Goal: Task Accomplishment & Management: Use online tool/utility

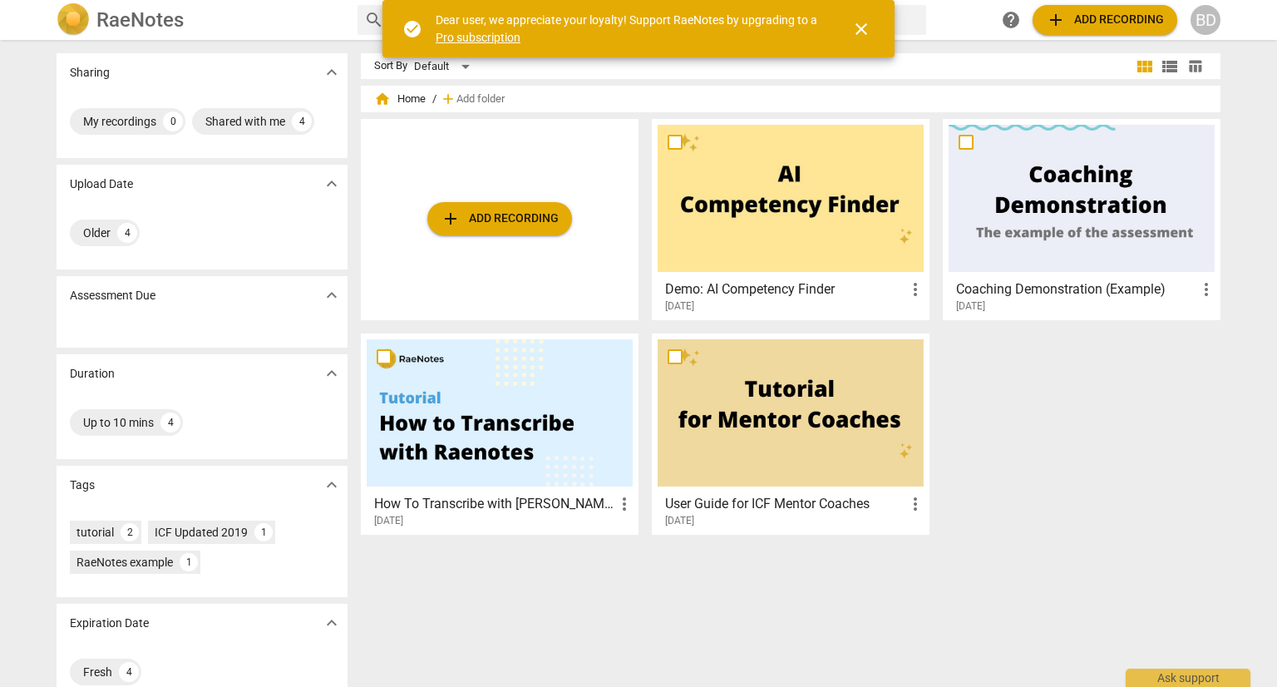
click at [489, 451] on div at bounding box center [500, 412] width 266 height 147
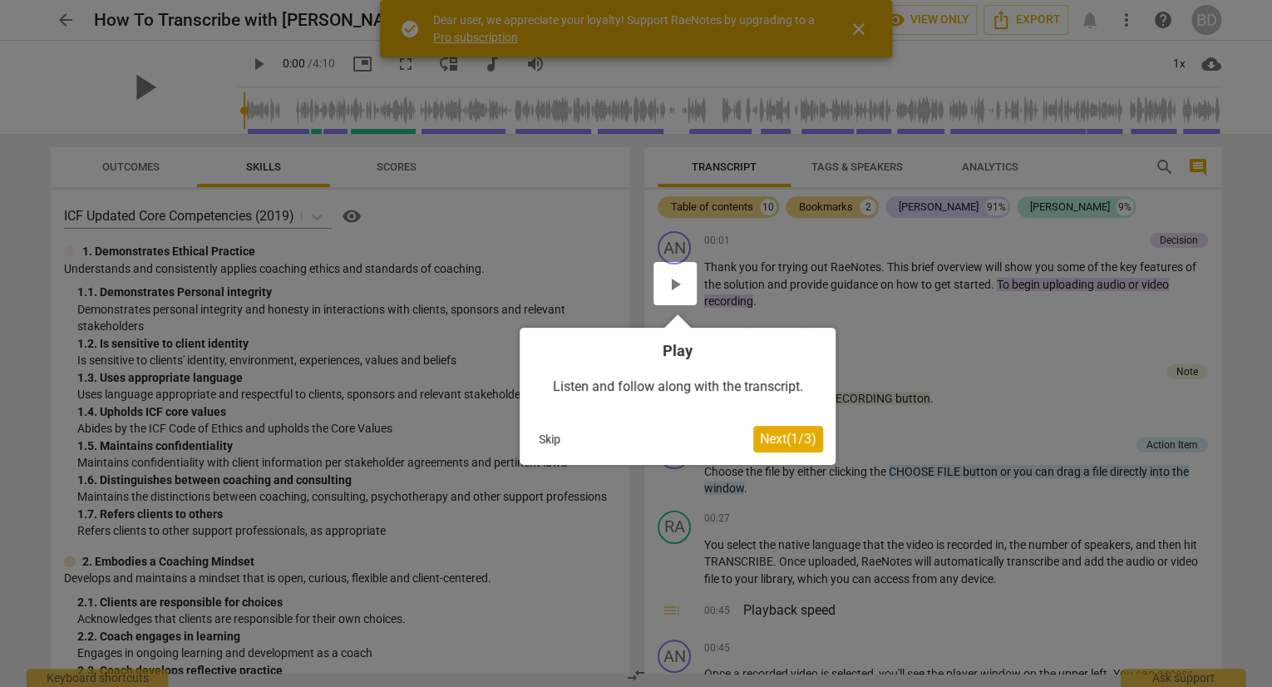
click at [556, 441] on button "Skip" at bounding box center [549, 438] width 35 height 25
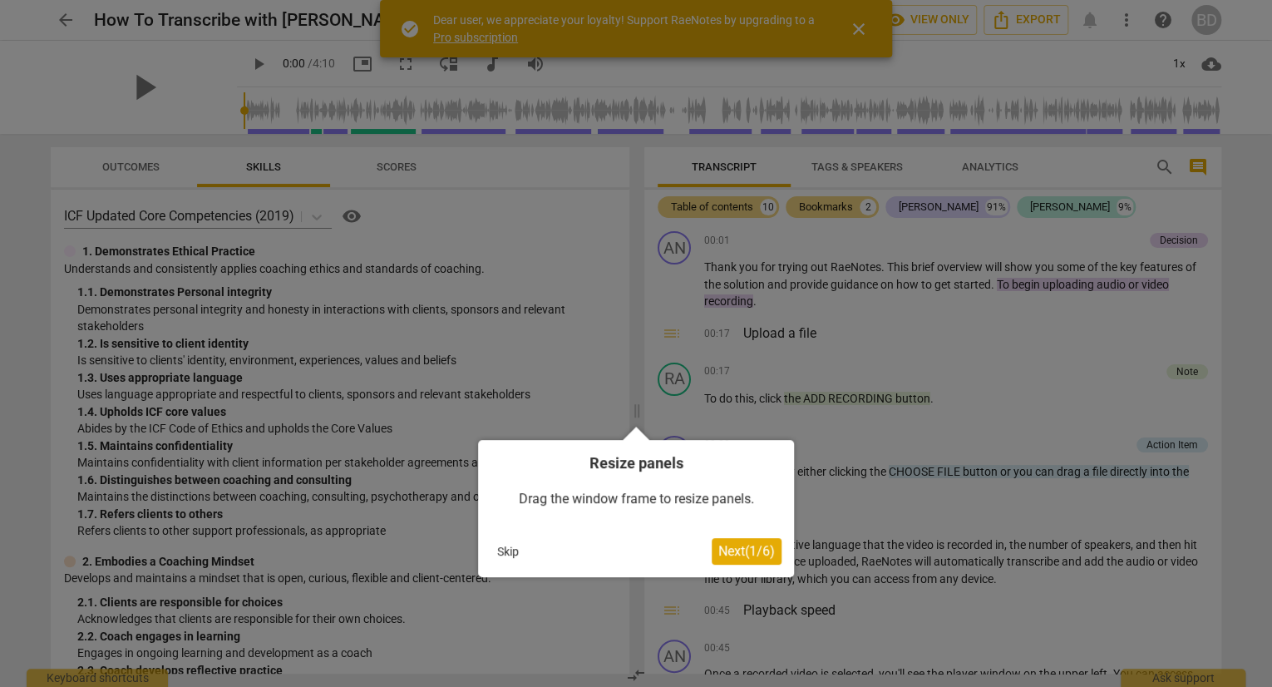
click at [729, 553] on span "Next ( 1 / 6 )" at bounding box center [746, 551] width 57 height 16
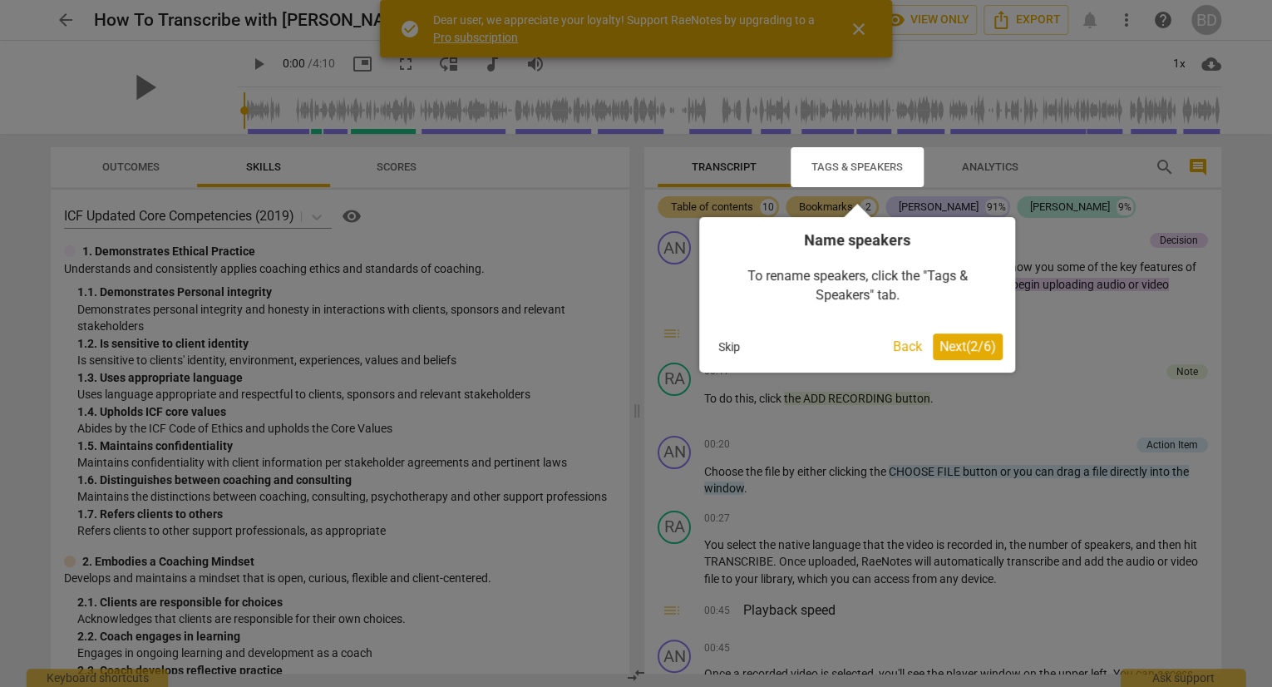
click at [967, 343] on span "Next ( 2 / 6 )" at bounding box center [967, 346] width 57 height 16
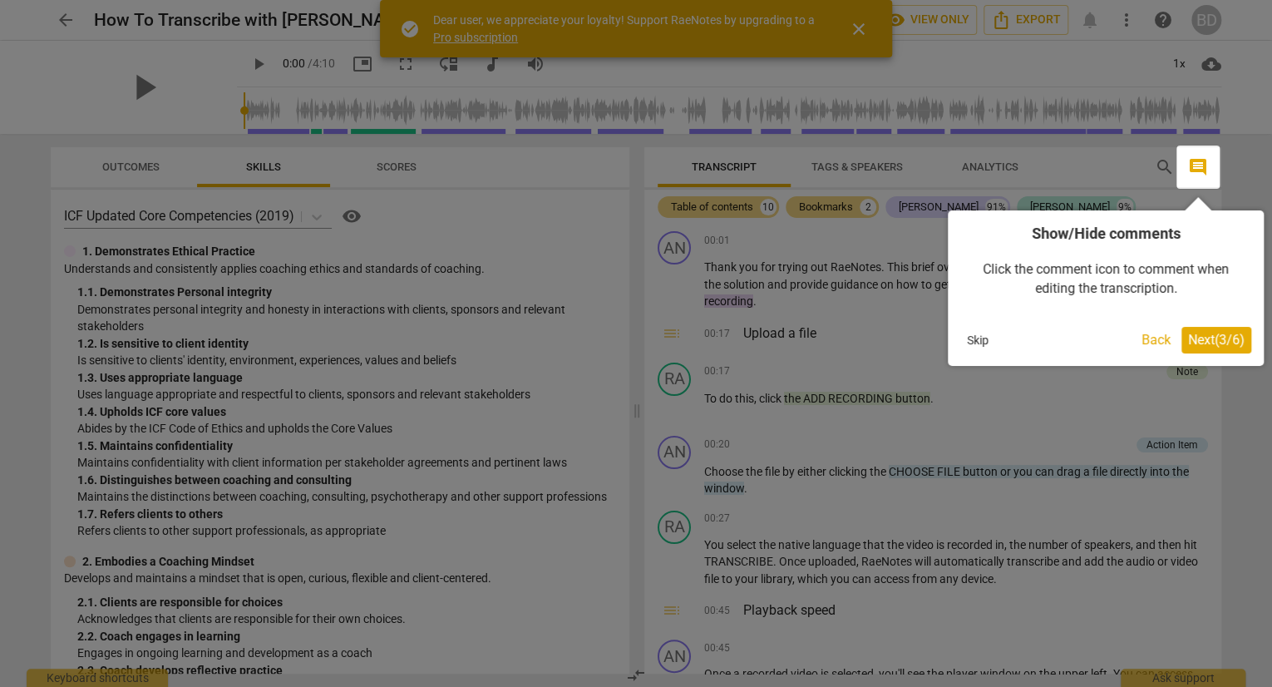
click at [1224, 340] on span "Next ( 3 / 6 )" at bounding box center [1216, 340] width 57 height 16
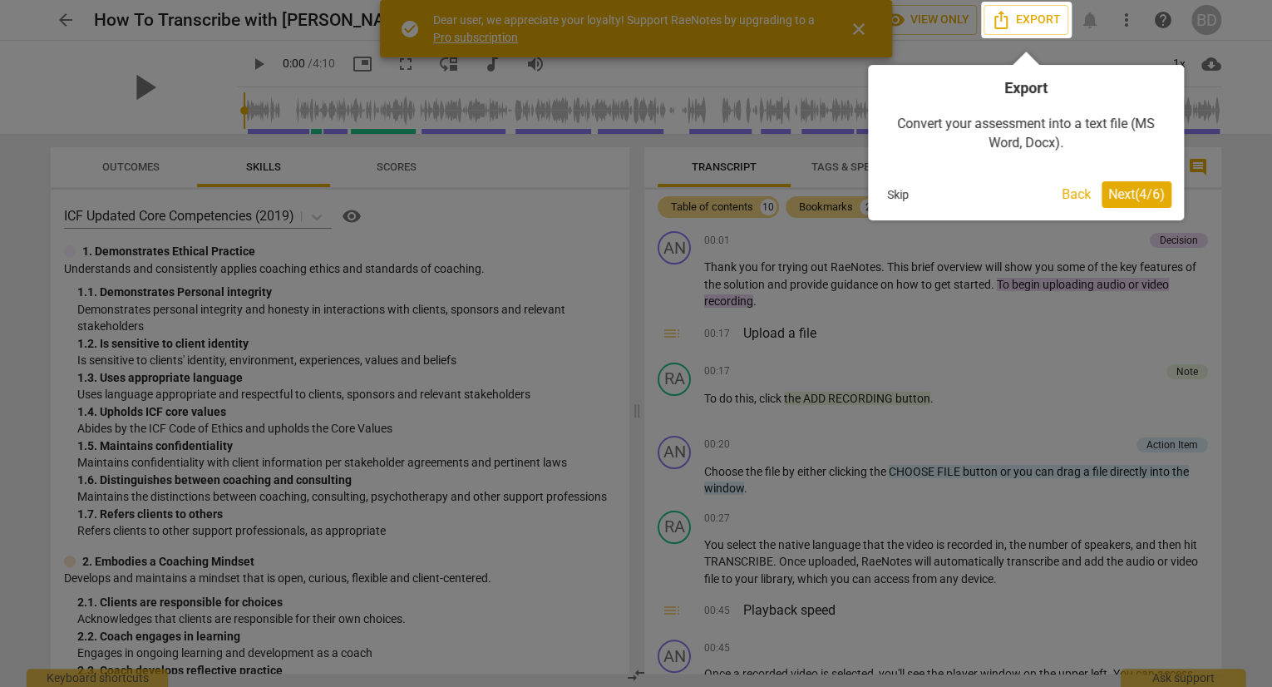
click at [1135, 198] on span "Next ( 4 / 6 )" at bounding box center [1136, 194] width 57 height 16
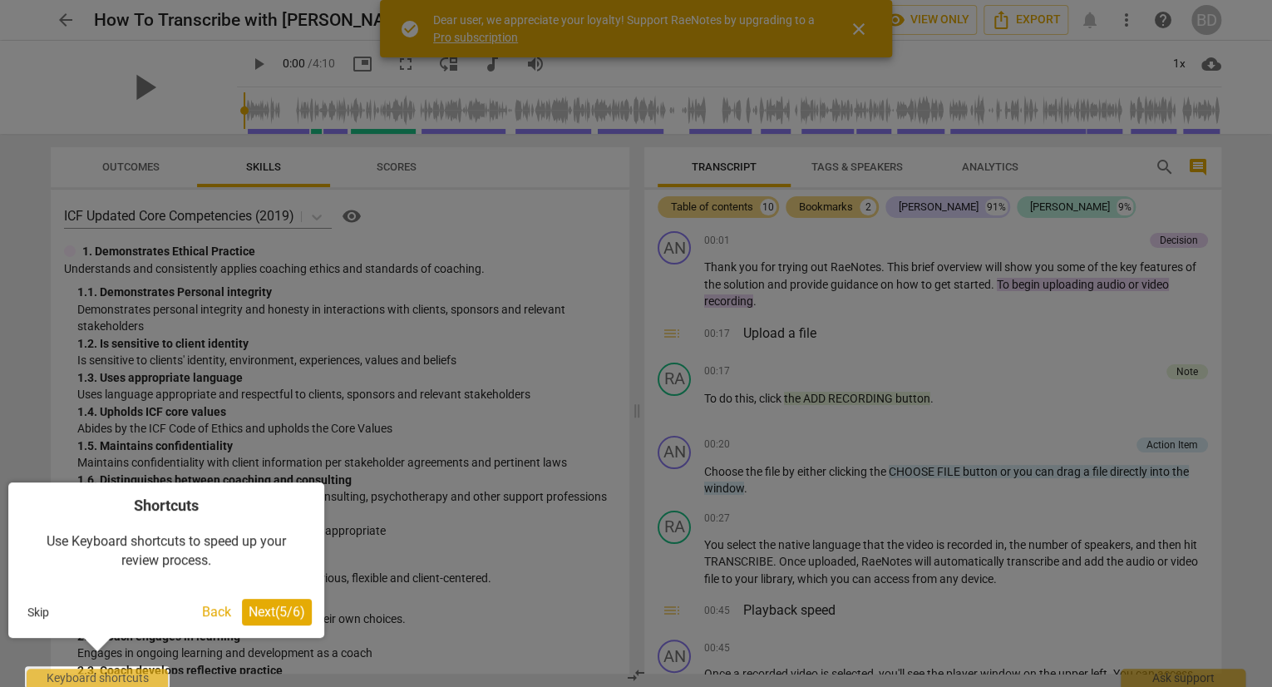
click at [281, 606] on span "Next ( 5 / 6 )" at bounding box center [277, 611] width 57 height 16
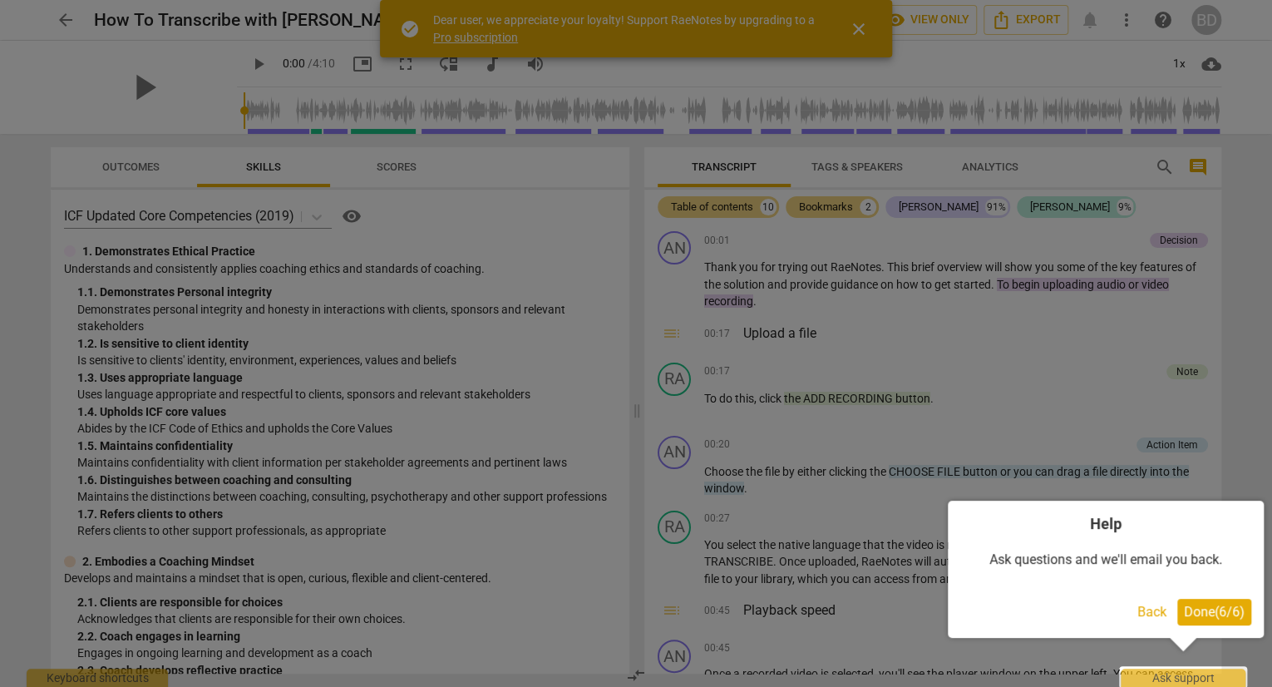
click at [1210, 608] on span "Done ( 6 / 6 )" at bounding box center [1214, 611] width 61 height 16
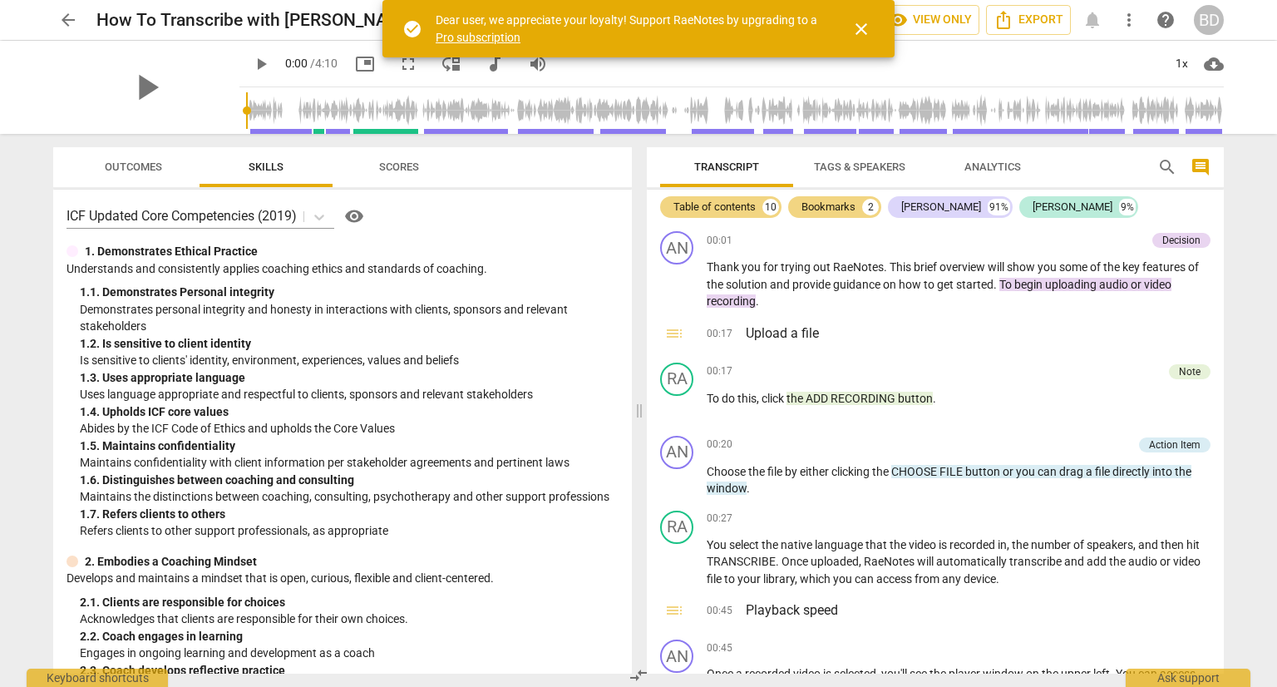
click at [861, 24] on span "close" at bounding box center [861, 29] width 20 height 20
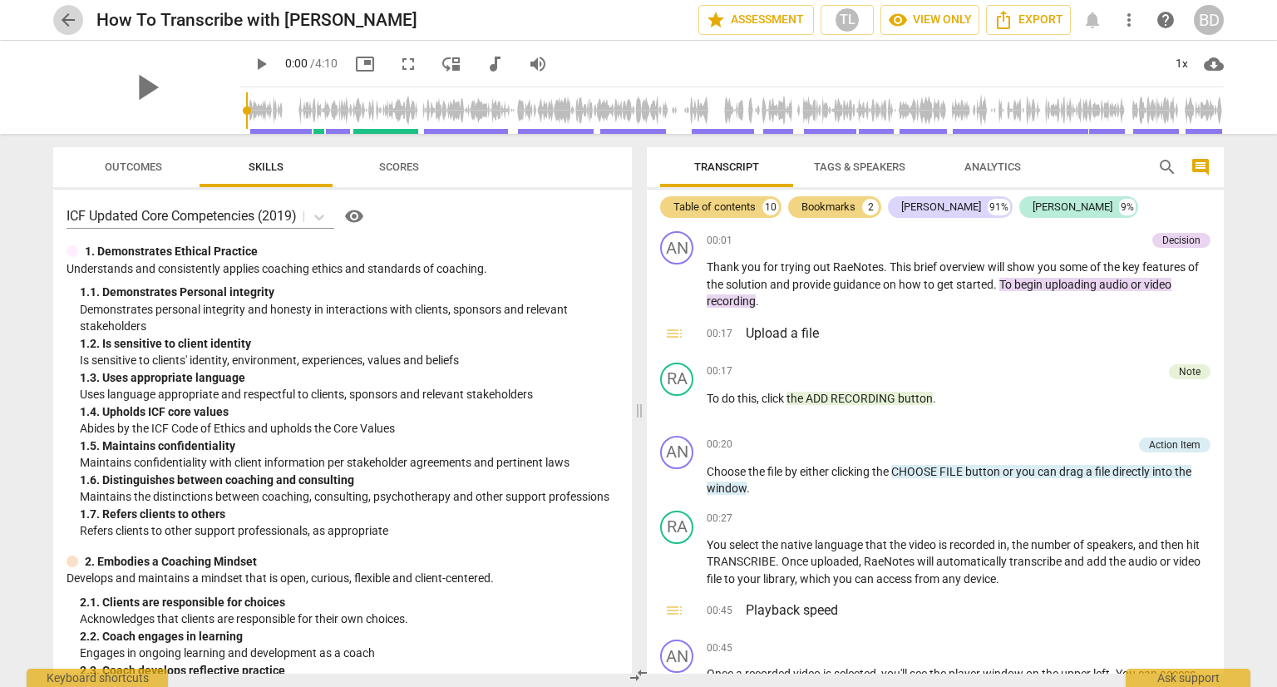
click at [60, 19] on span "arrow_back" at bounding box center [68, 20] width 20 height 20
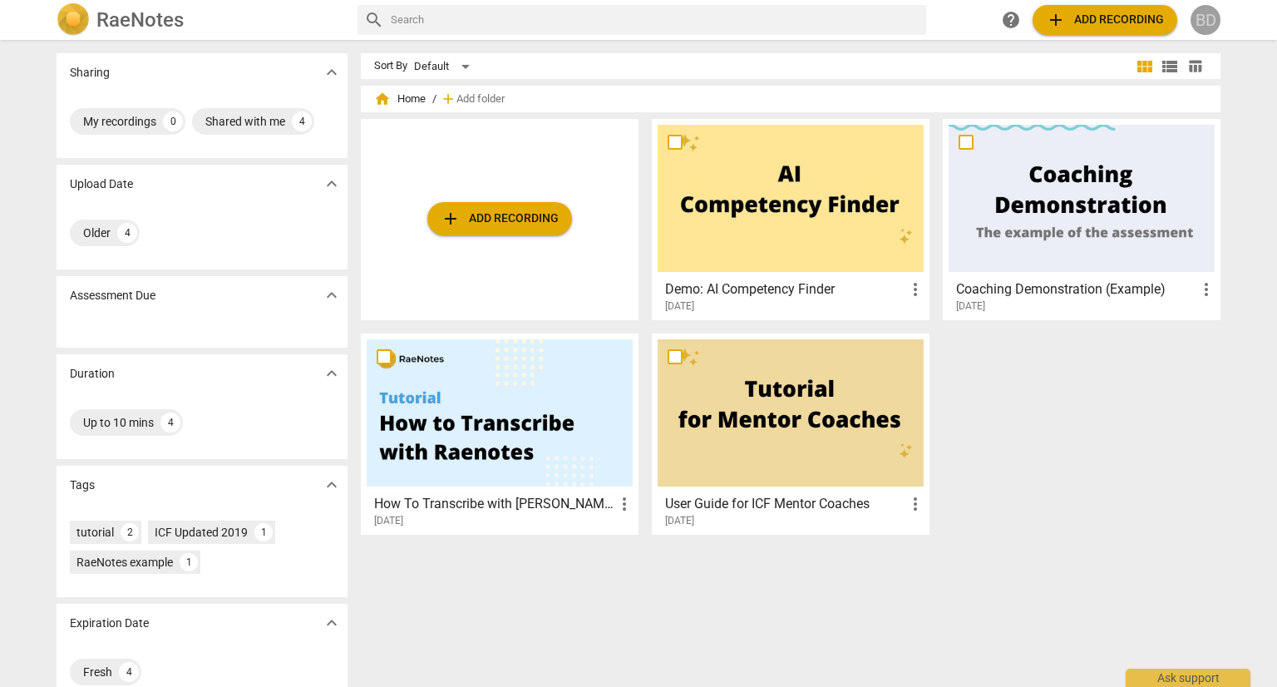
click at [1200, 20] on div "BD" at bounding box center [1205, 20] width 30 height 30
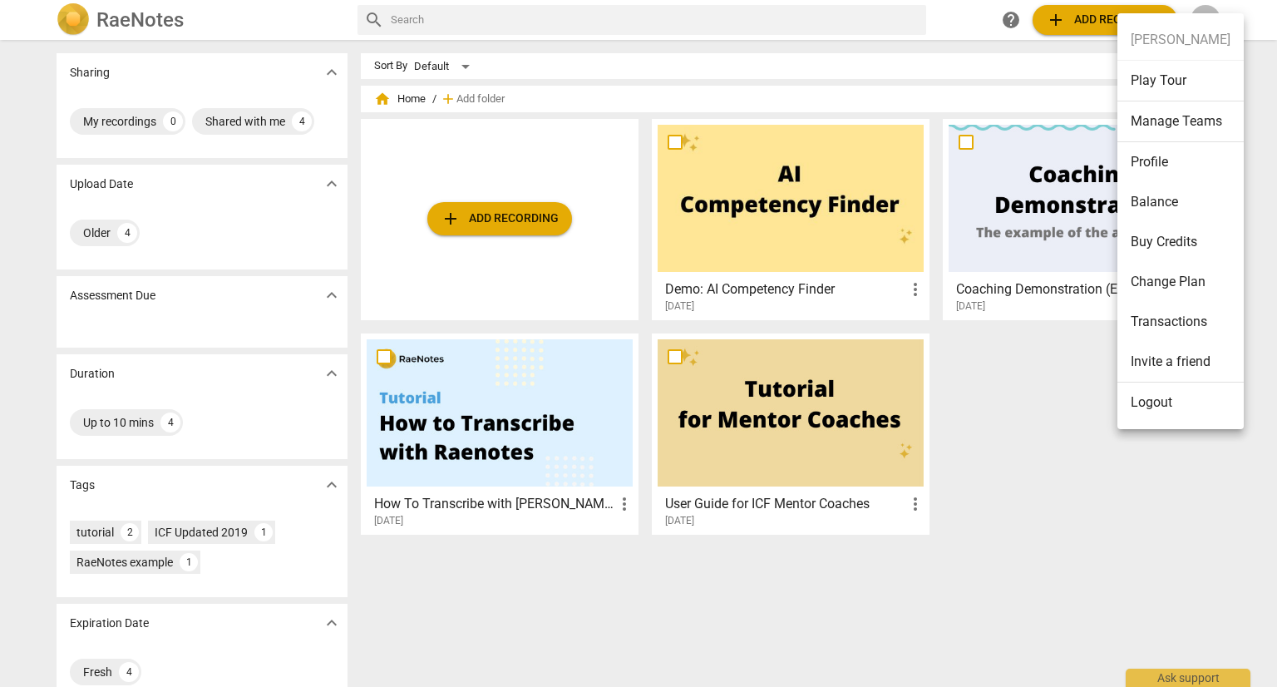
click at [1148, 153] on li "Profile" at bounding box center [1180, 162] width 126 height 40
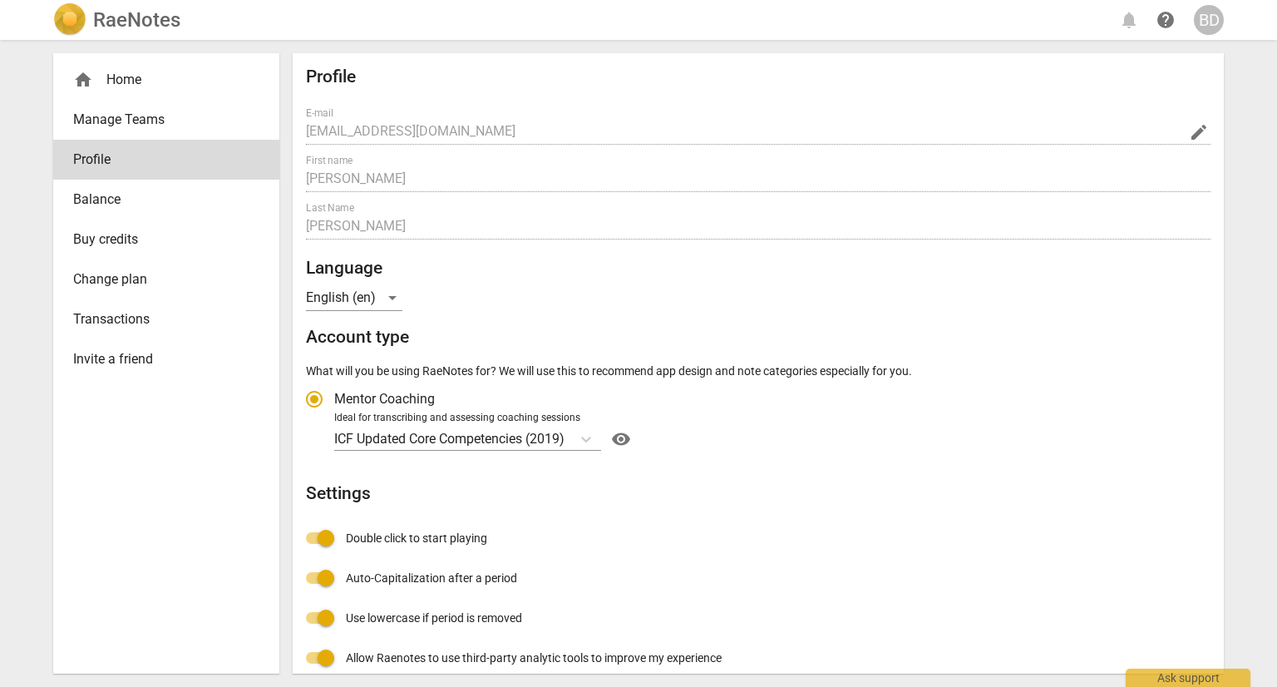
scroll to position [137, 0]
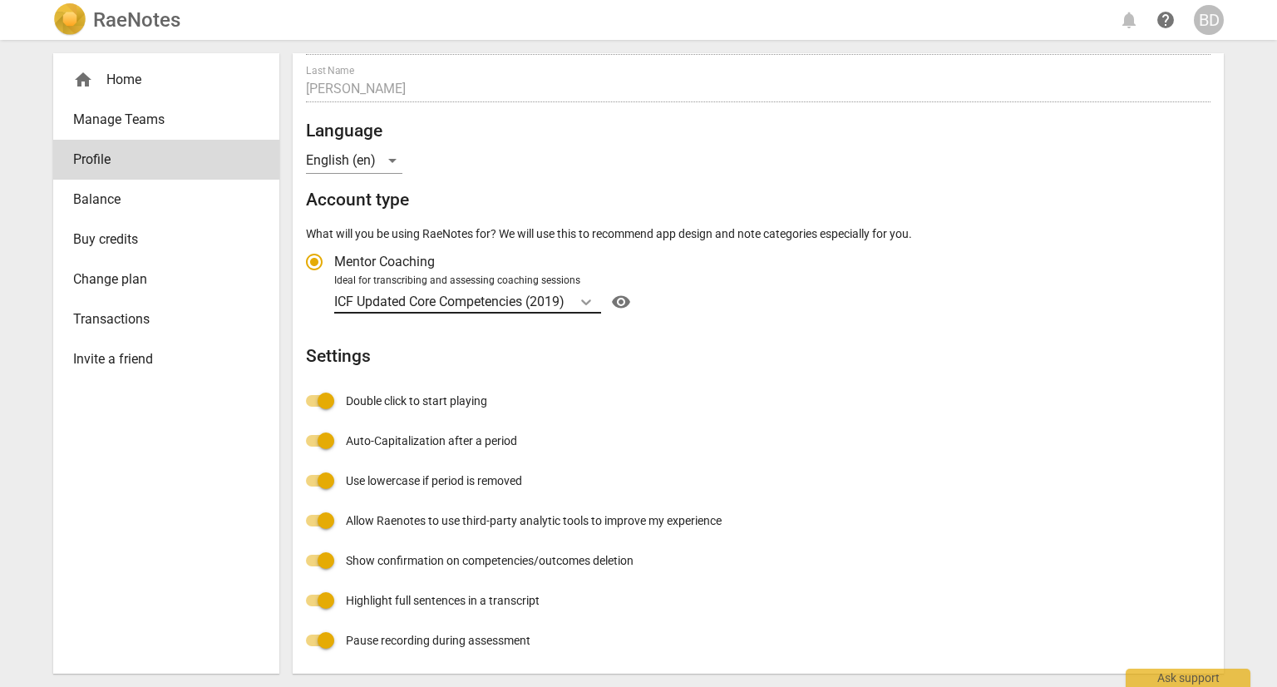
click at [589, 297] on icon "Account type" at bounding box center [586, 301] width 17 height 17
click at [0, 0] on input "Ideal for transcribing and assessing coaching sessions ICF Updated Core Compete…" at bounding box center [0, 0] width 0 height 0
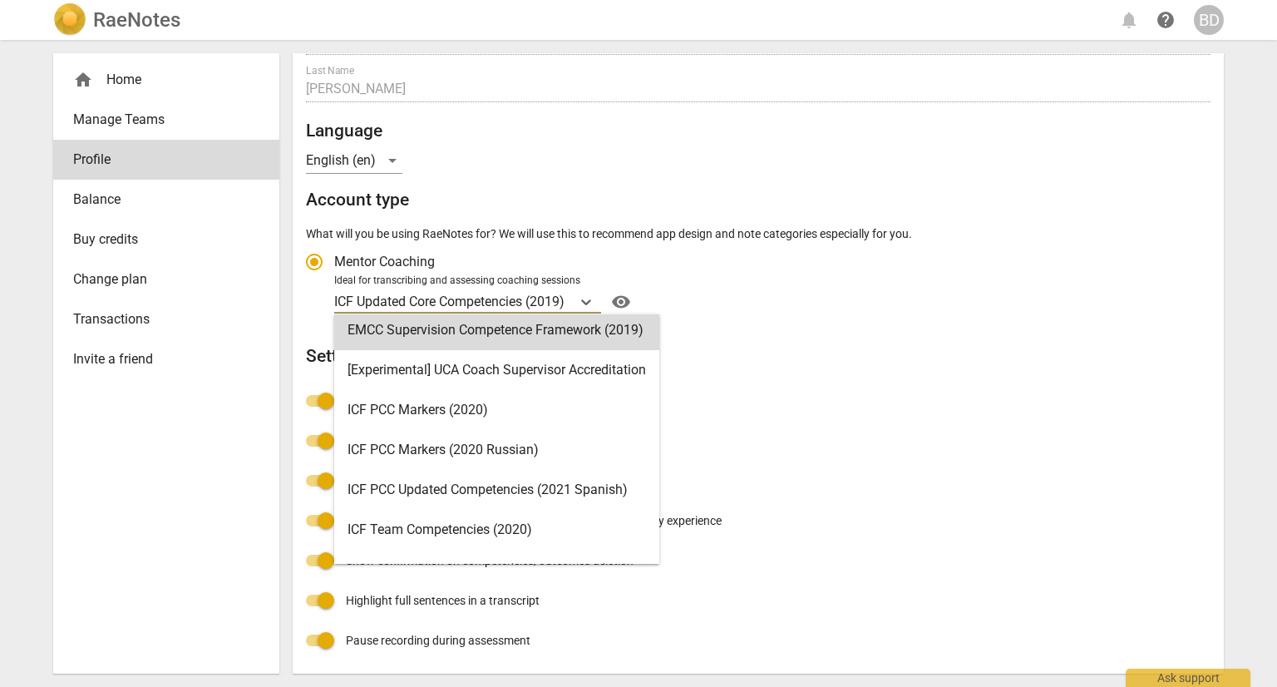
scroll to position [0, 0]
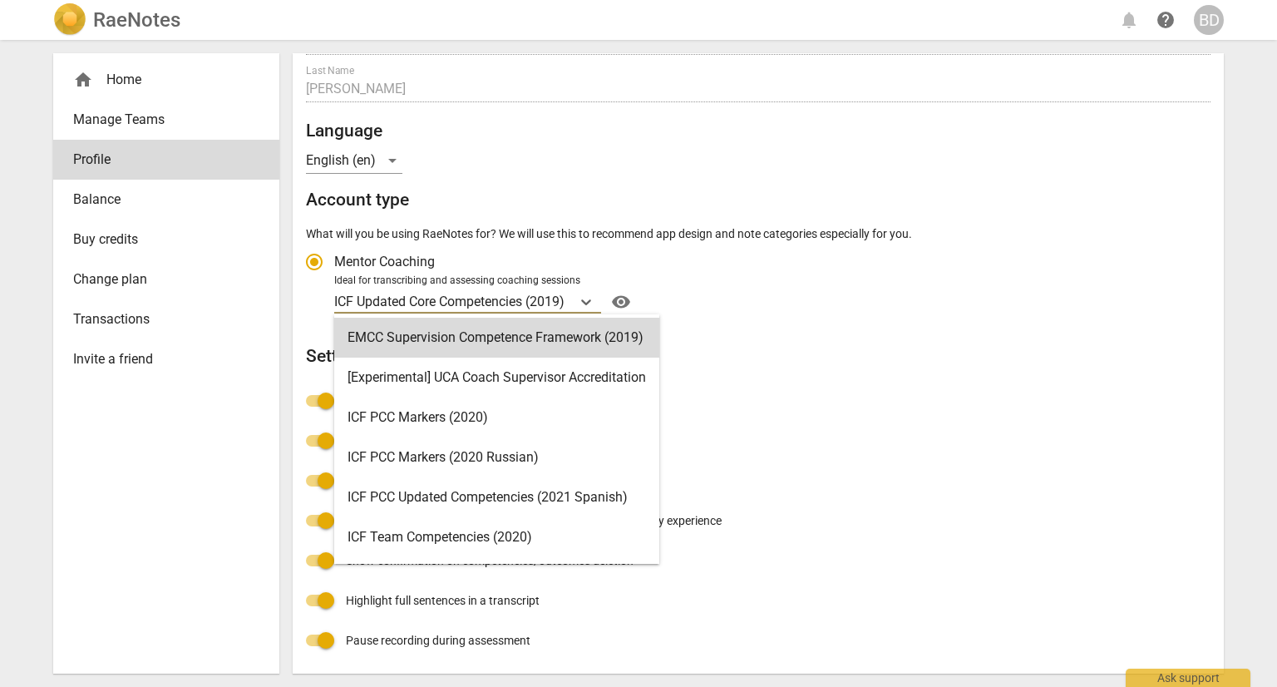
click at [622, 303] on span "visibility" at bounding box center [621, 302] width 27 height 20
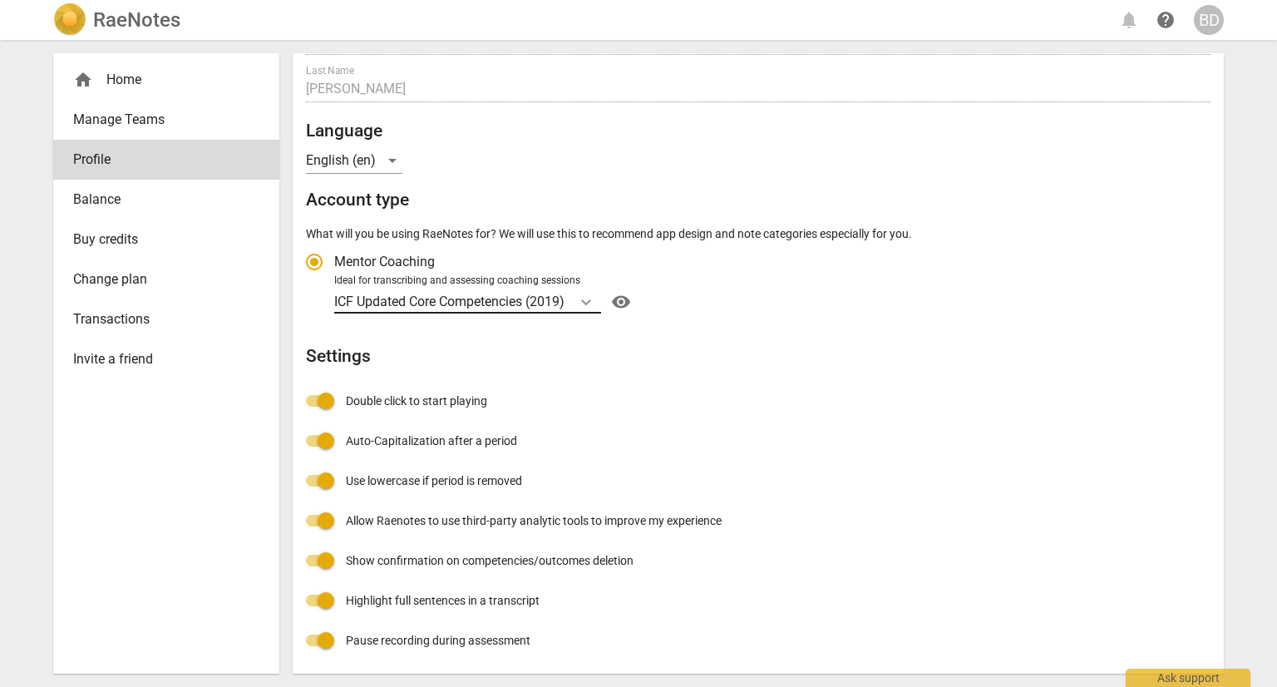
click at [586, 304] on icon "Account type" at bounding box center [586, 301] width 17 height 17
click at [0, 0] on input "Ideal for transcribing and assessing coaching sessions ICF Updated Core Compete…" at bounding box center [0, 0] width 0 height 0
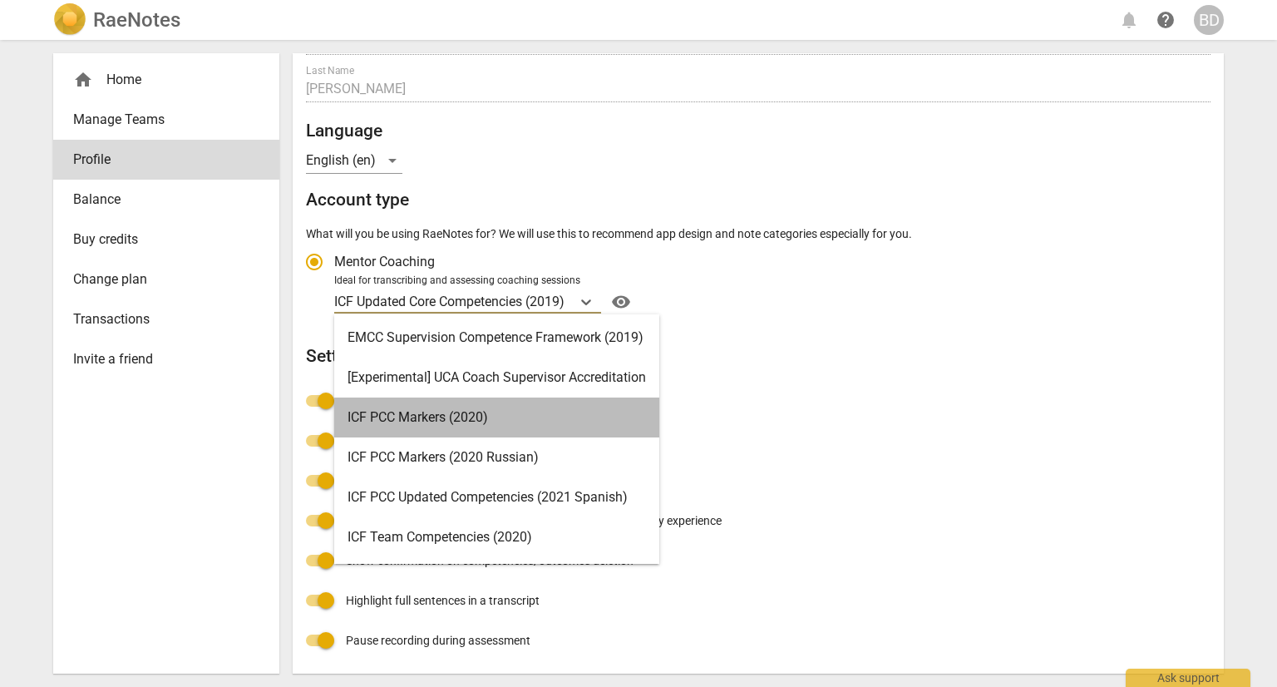
click at [397, 424] on div "ICF PCC Markers (2020)" at bounding box center [496, 417] width 325 height 40
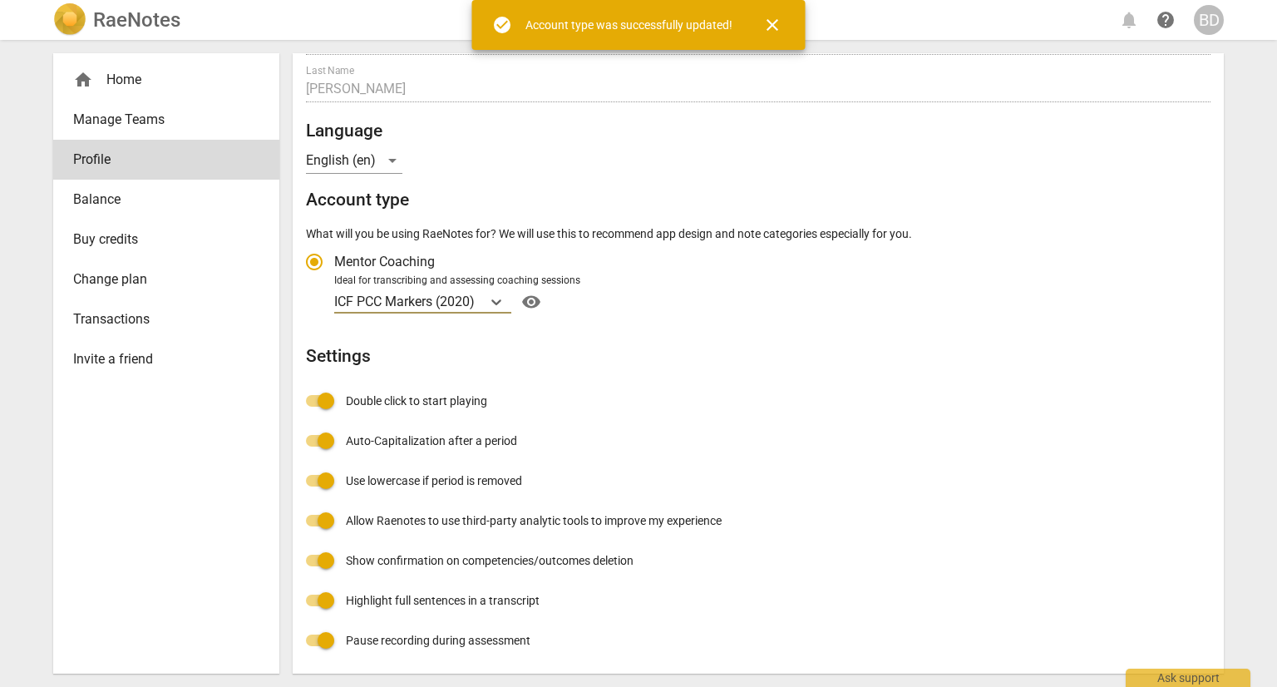
click at [528, 300] on span "visibility" at bounding box center [531, 302] width 27 height 20
click at [530, 303] on span "visibility" at bounding box center [531, 302] width 27 height 20
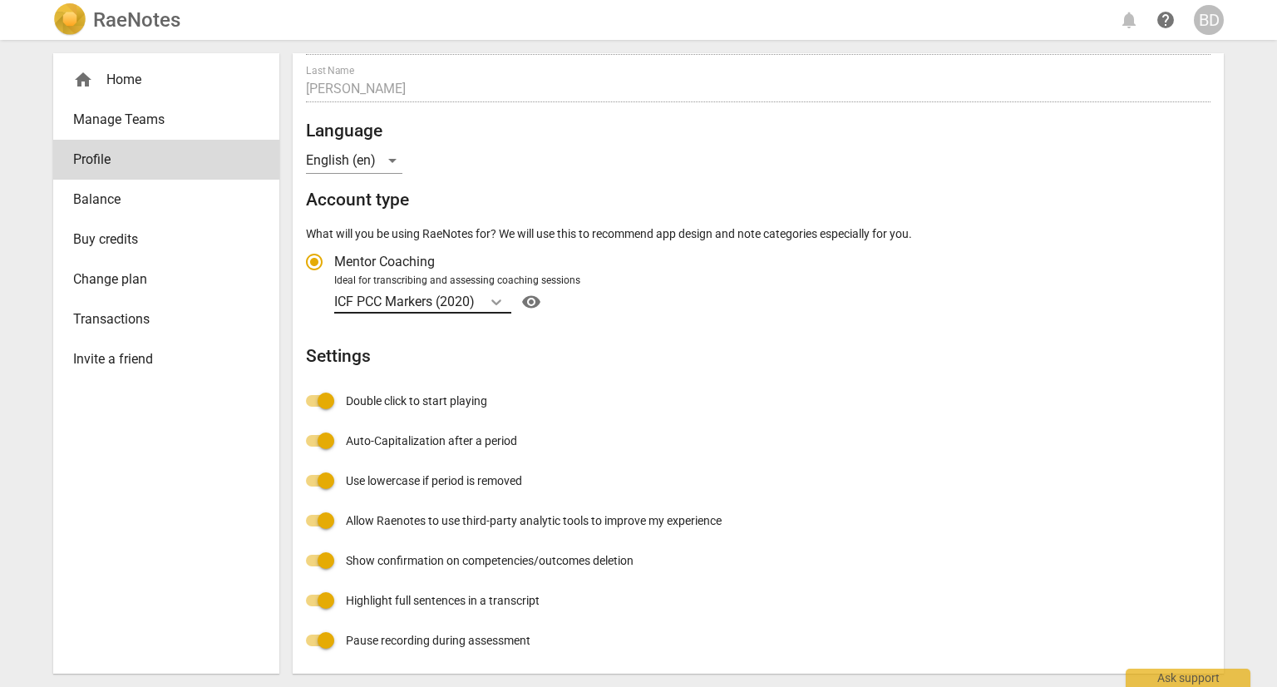
click at [501, 299] on icon "Account type" at bounding box center [496, 302] width 10 height 6
click at [0, 0] on input "Ideal for transcribing and assessing coaching sessions ICF PCC Markers (2020) v…" at bounding box center [0, 0] width 0 height 0
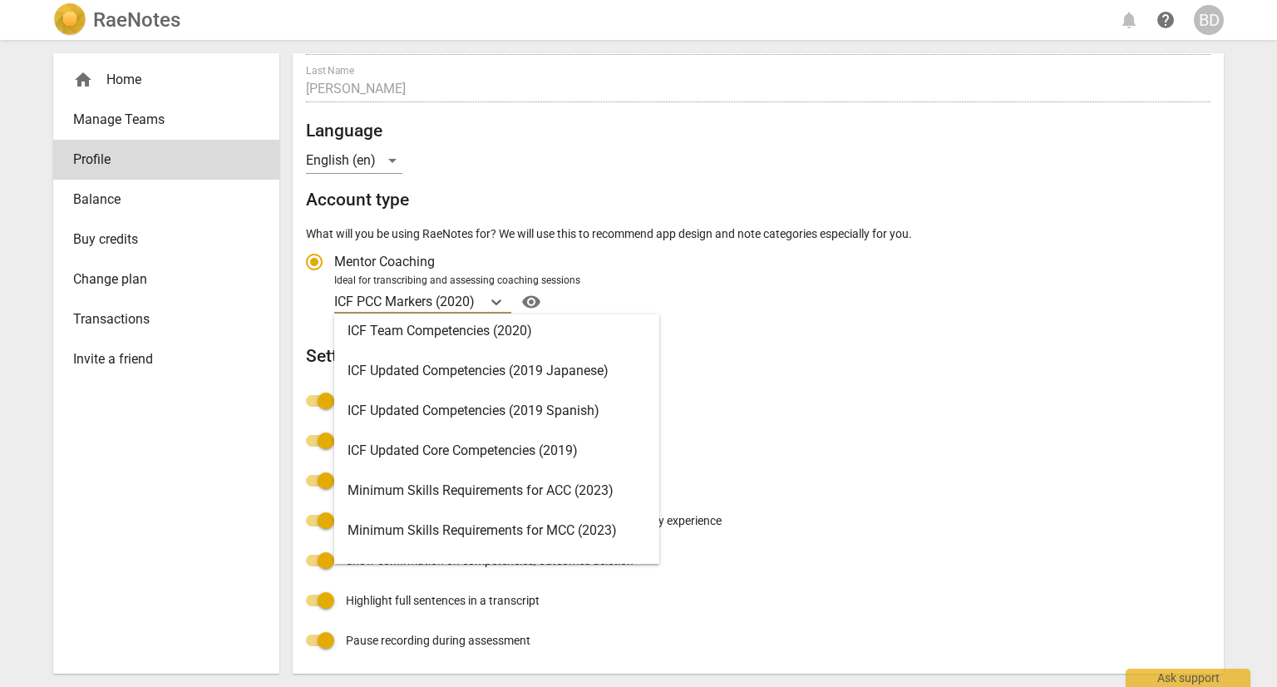
scroll to position [203, 0]
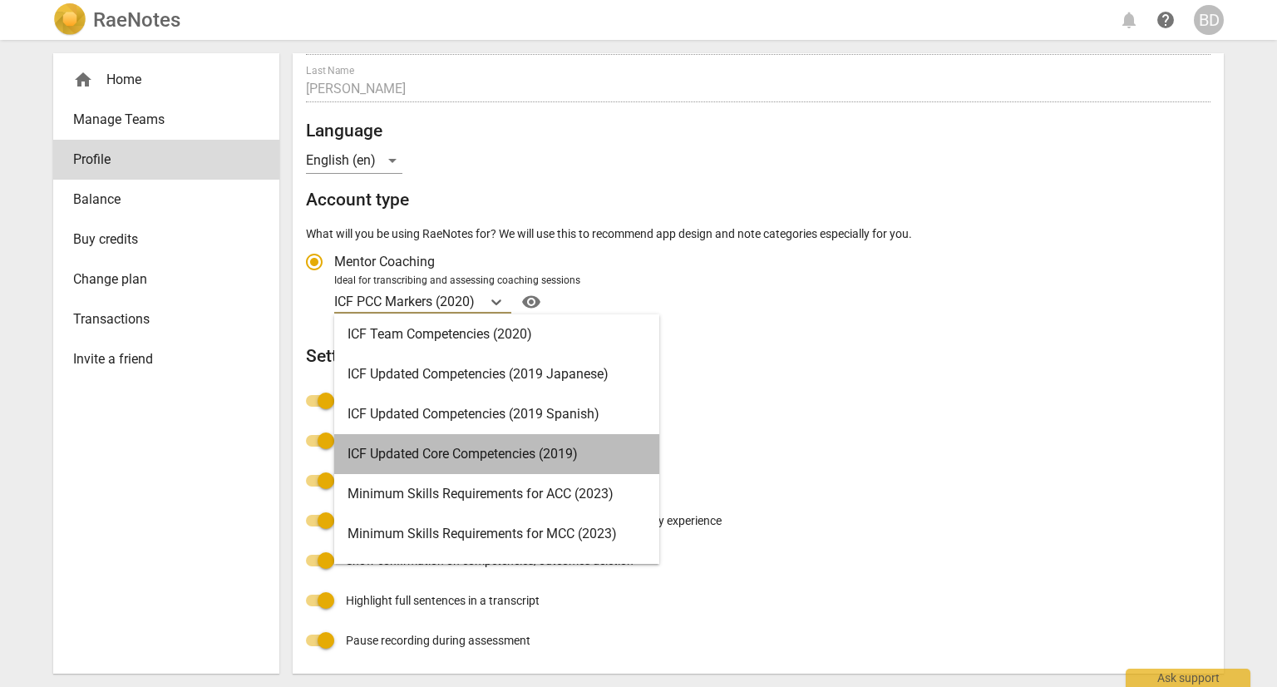
click at [533, 457] on div "ICF Updated Core Competencies (2019)" at bounding box center [496, 454] width 325 height 40
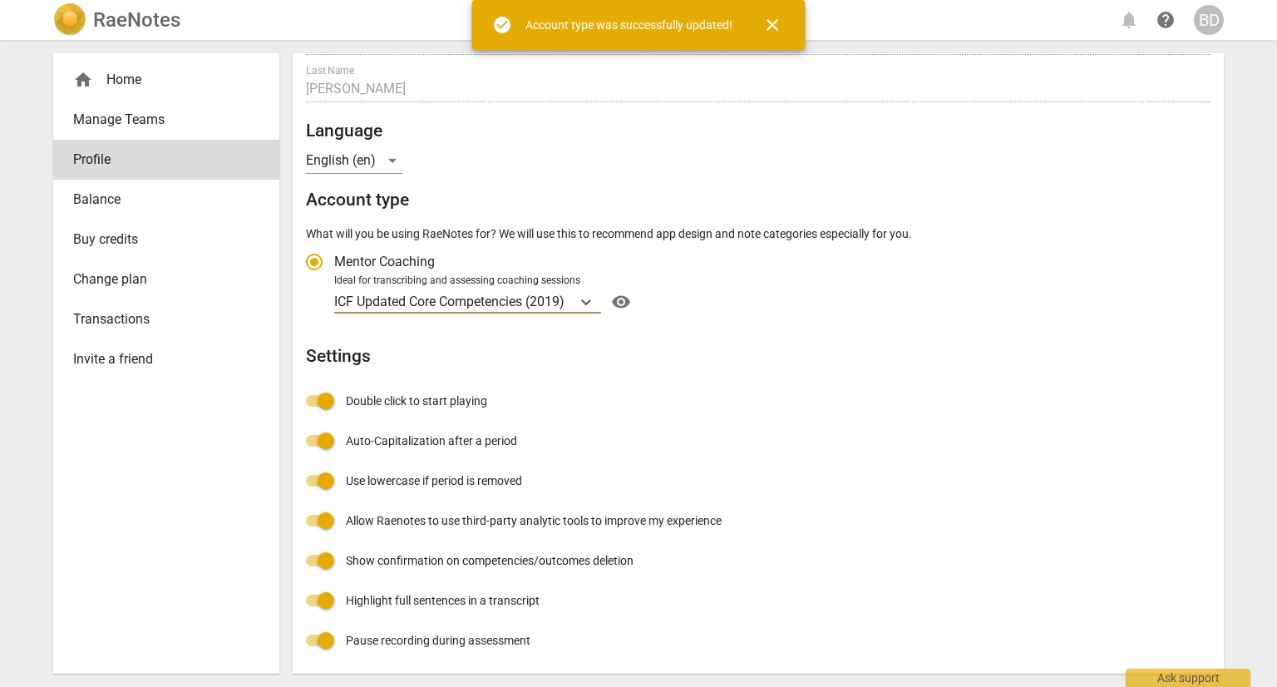
radio input "false"
click at [628, 298] on span "visibility" at bounding box center [621, 302] width 27 height 20
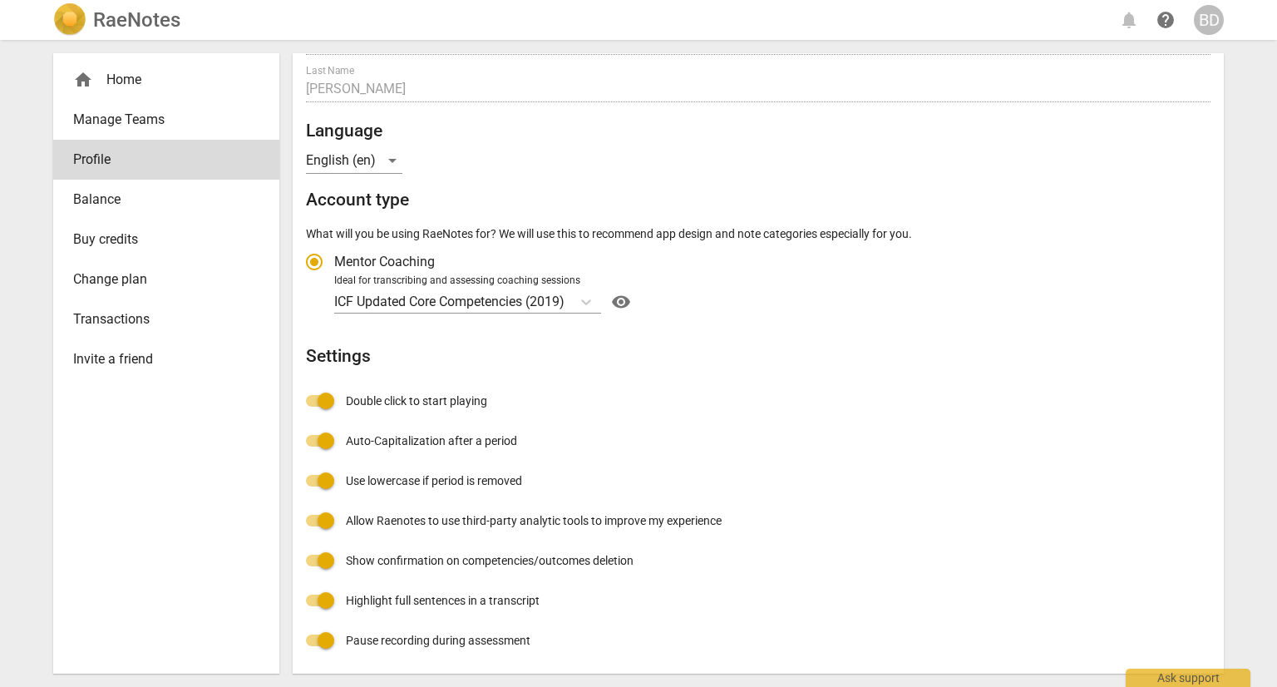
click at [137, 278] on span "Change plan" at bounding box center [159, 279] width 173 height 20
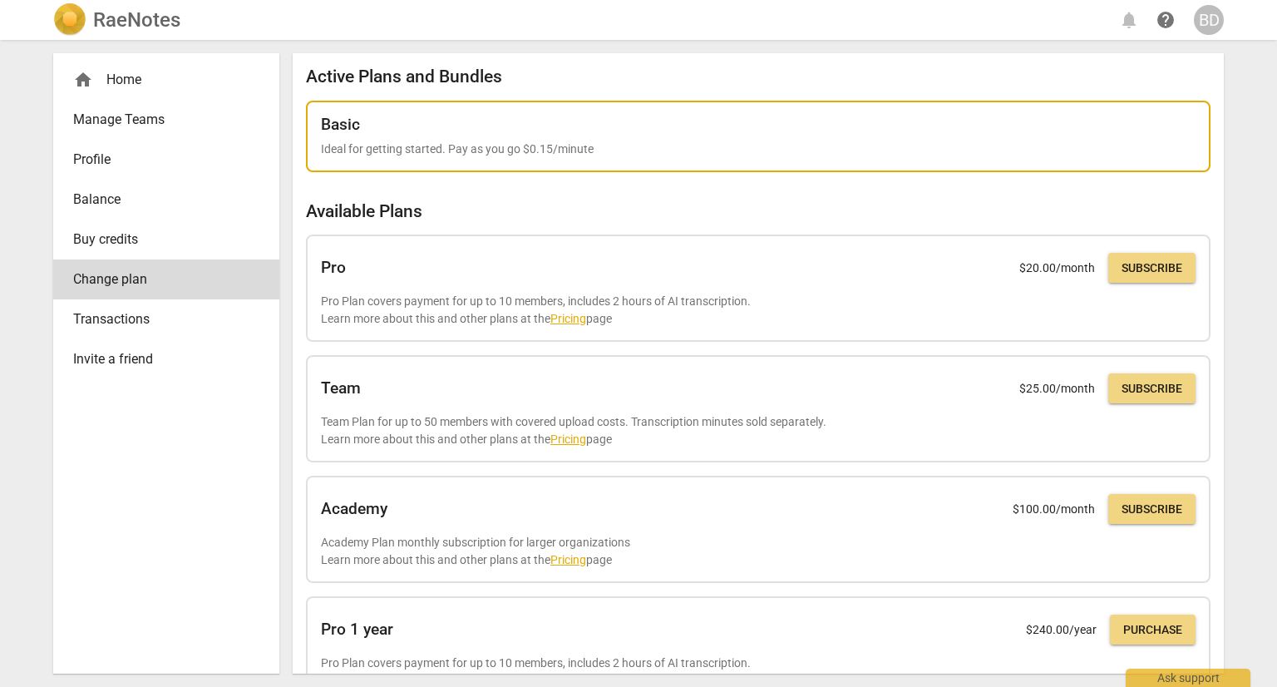
click at [484, 147] on p "Ideal for getting started. Pay as you go $0.15/minute" at bounding box center [758, 148] width 874 height 17
click at [741, 142] on p "Ideal for getting started. Pay as you go $0.15/minute" at bounding box center [758, 148] width 874 height 17
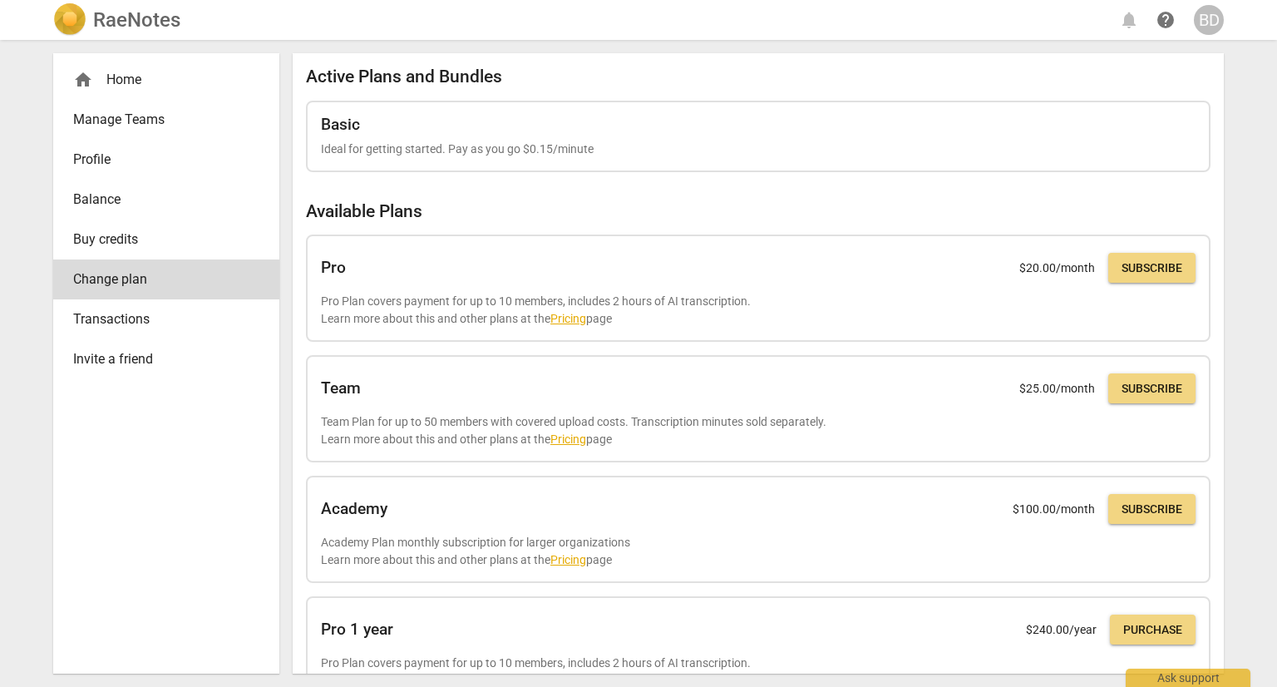
click at [111, 74] on div "home Home" at bounding box center [159, 80] width 173 height 20
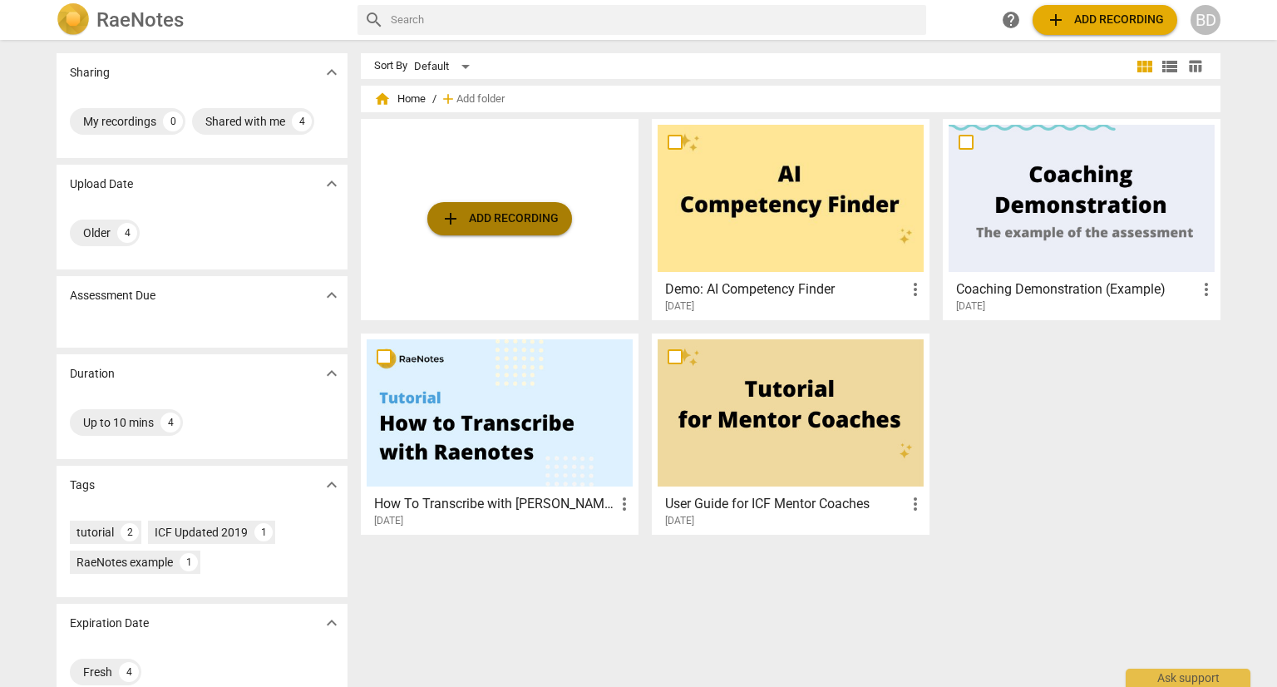
click at [492, 222] on span "add Add recording" at bounding box center [500, 219] width 118 height 20
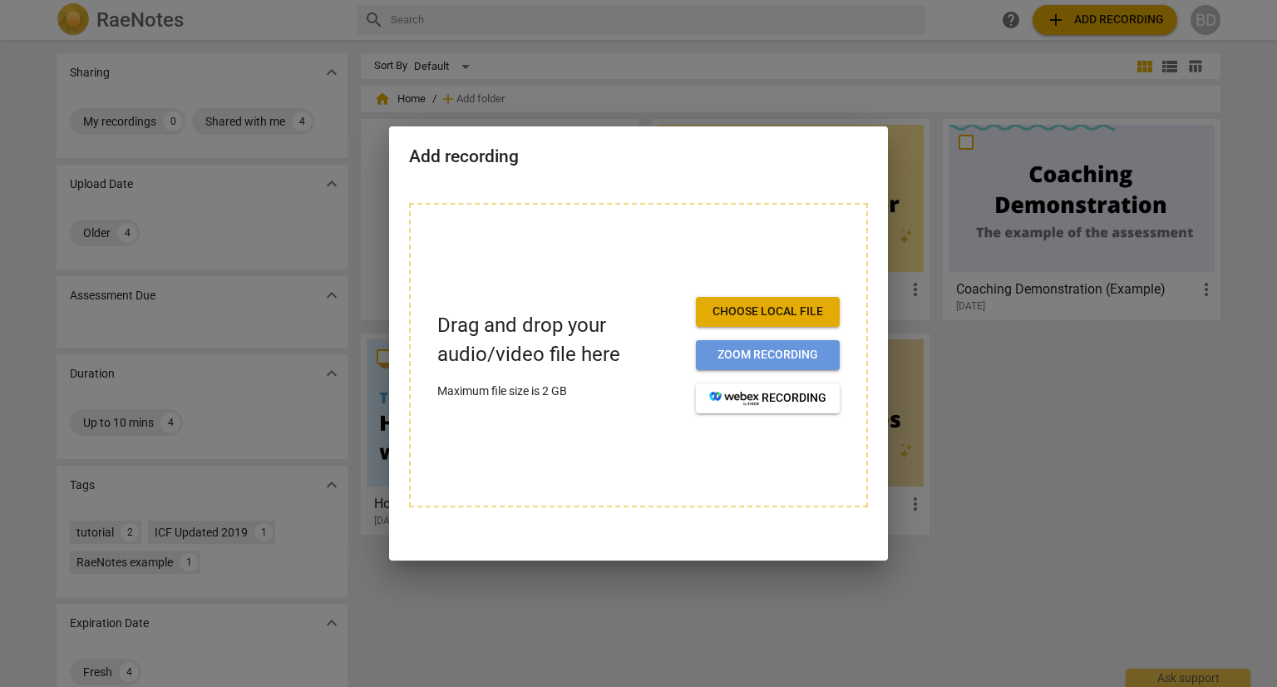
click at [746, 358] on span "Zoom recording" at bounding box center [767, 355] width 117 height 17
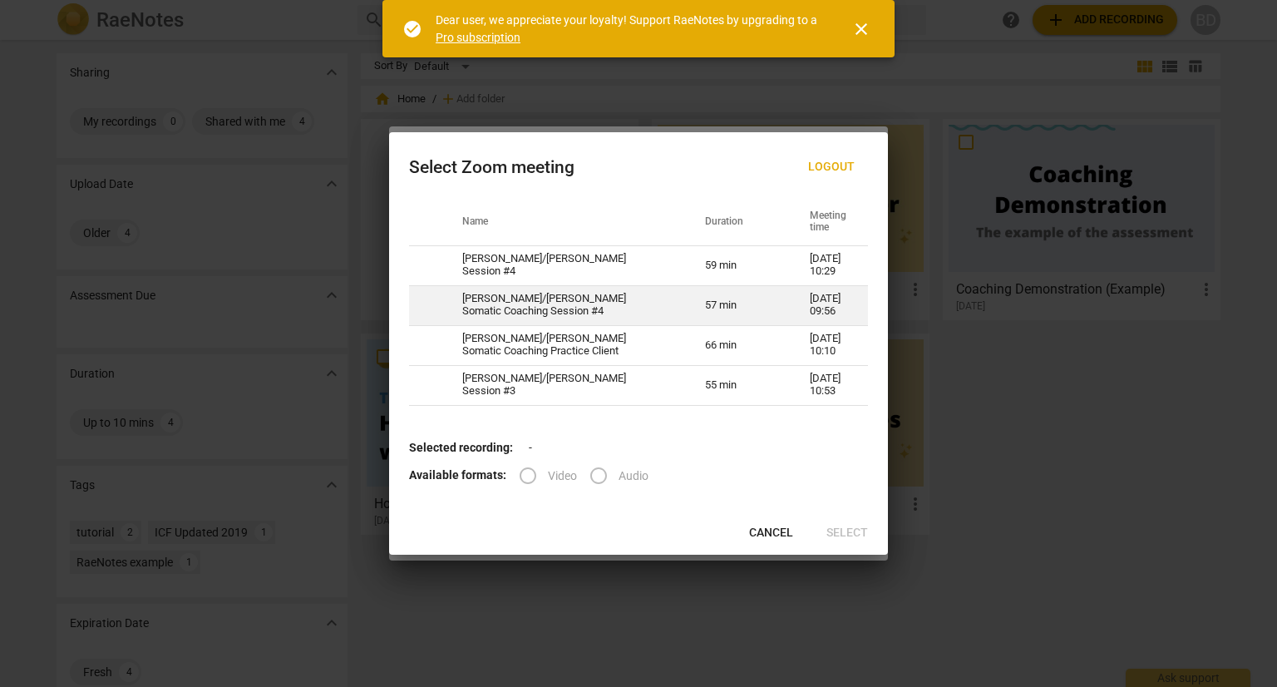
click at [544, 308] on td "[PERSON_NAME]/[PERSON_NAME] Somatic Coaching Session #4" at bounding box center [563, 305] width 243 height 40
radio input "true"
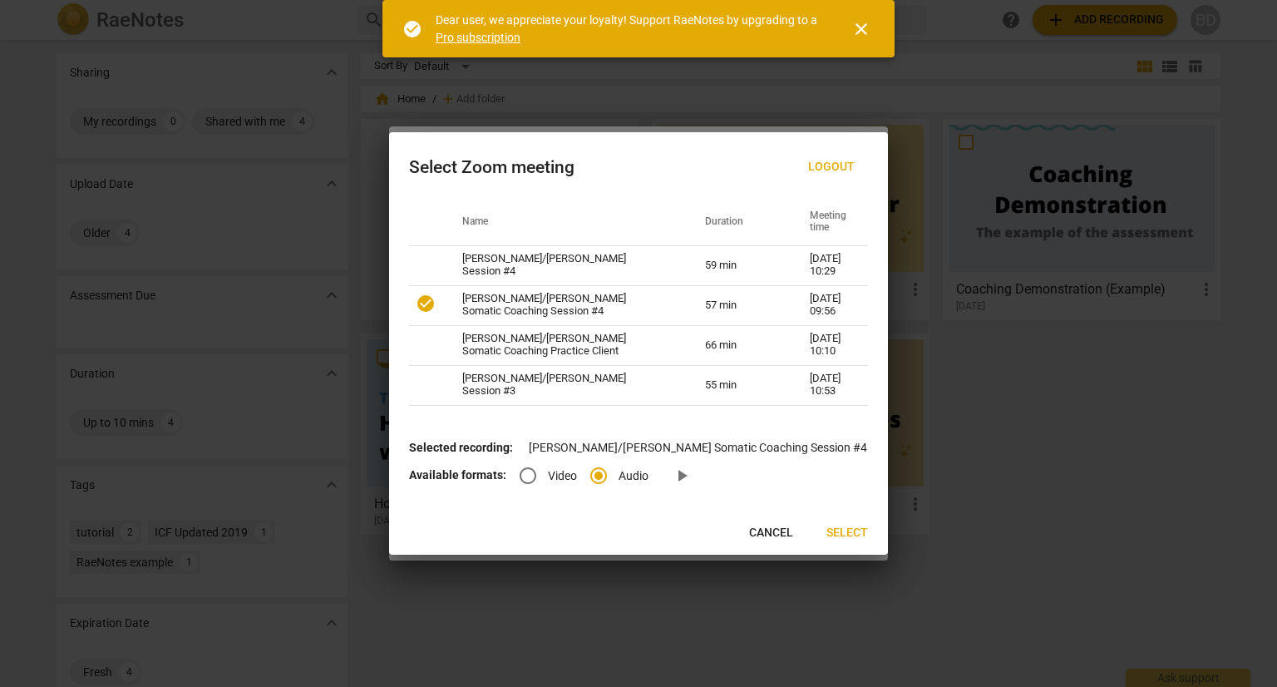
click at [526, 476] on input "Video" at bounding box center [528, 476] width 40 height 40
radio input "true"
click at [598, 476] on input "Audio" at bounding box center [599, 476] width 40 height 40
radio input "true"
click at [533, 474] on input "Video" at bounding box center [528, 476] width 40 height 40
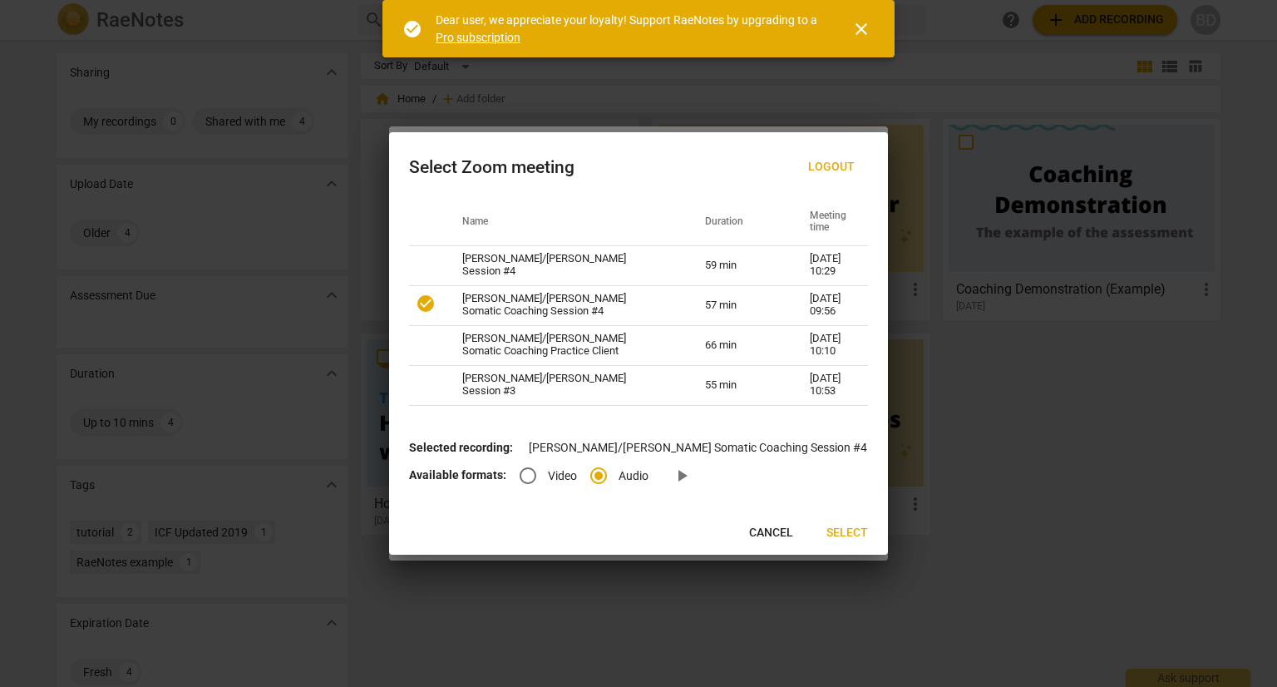
radio input "true"
click at [845, 534] on span "Select" at bounding box center [847, 533] width 42 height 17
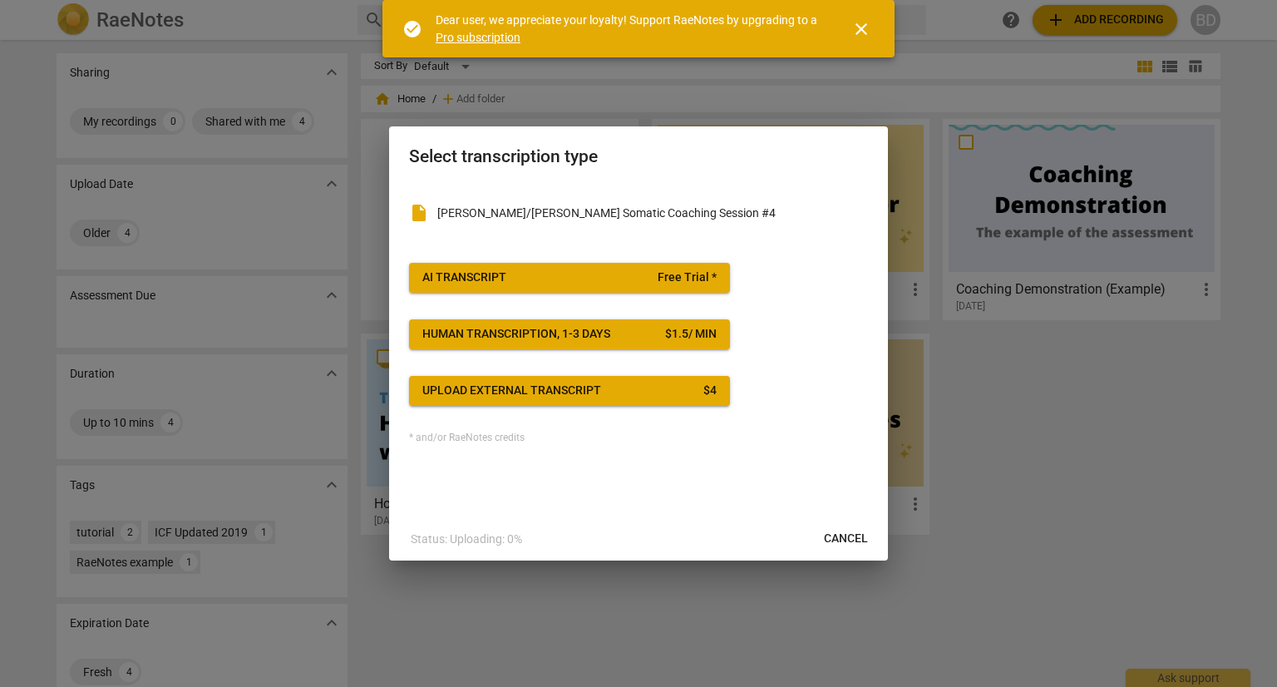
click at [663, 277] on span "Free Trial *" at bounding box center [687, 277] width 59 height 17
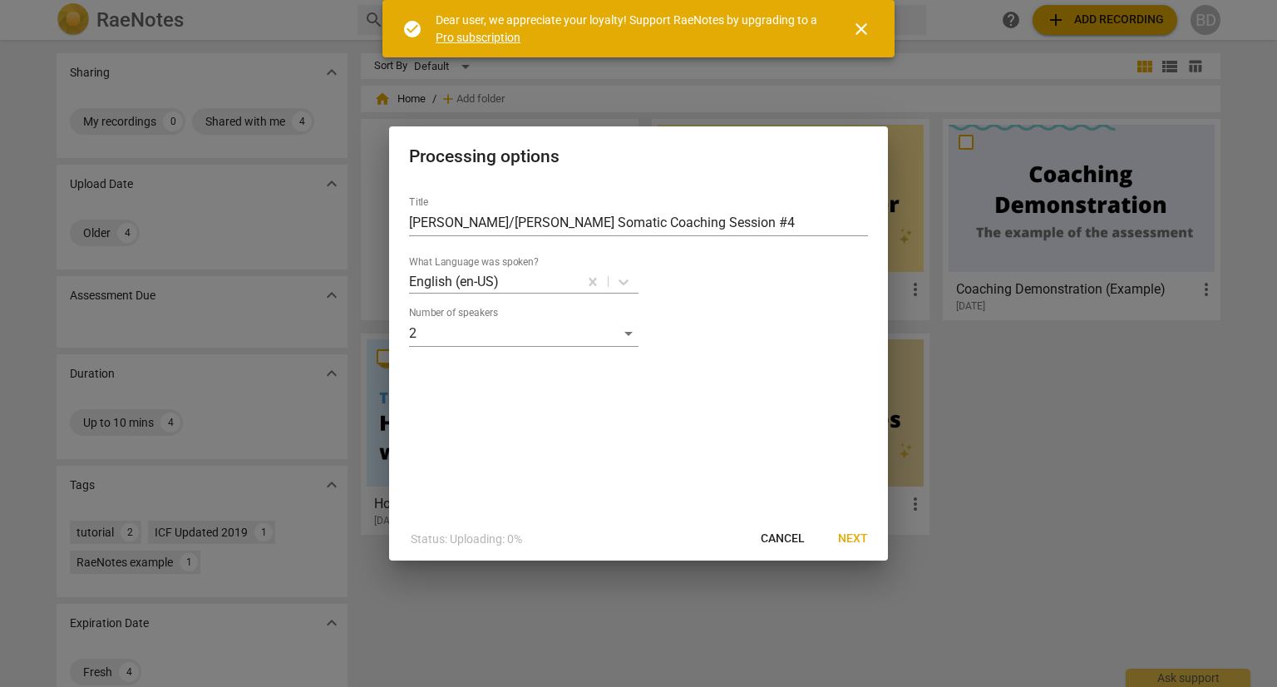
click at [845, 543] on span "Next" at bounding box center [853, 538] width 30 height 17
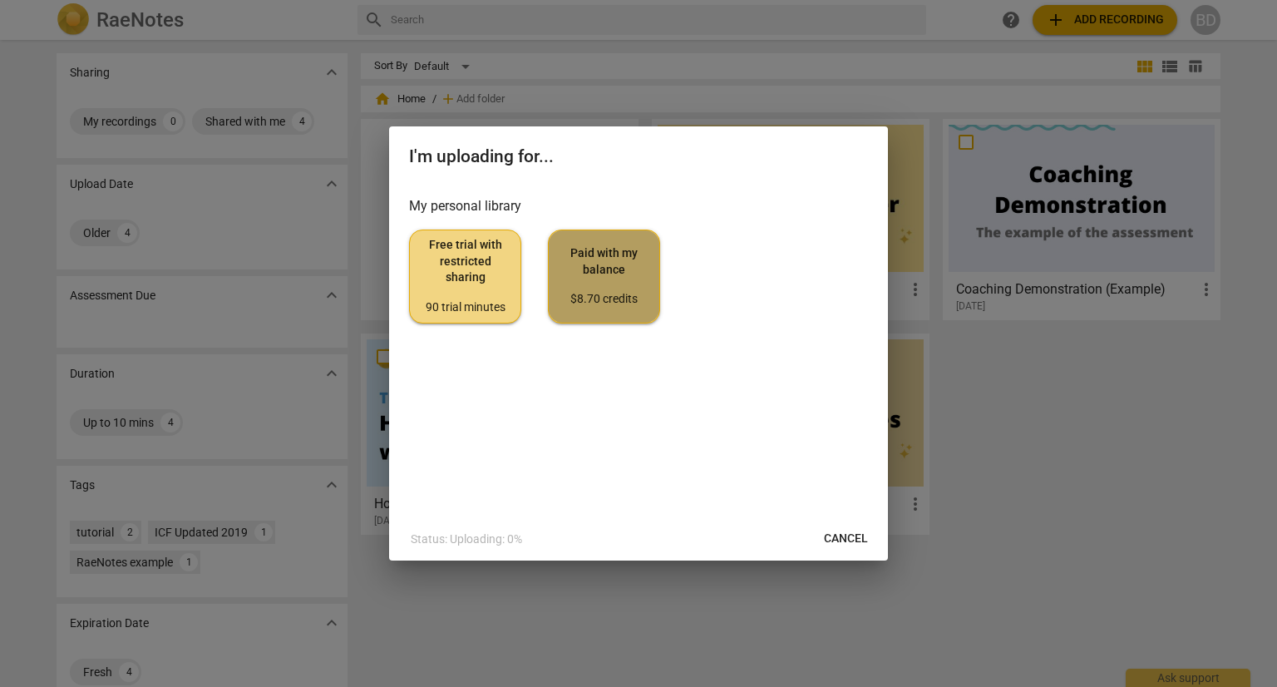
click at [602, 262] on span "Paid with my balance $8.70 credits" at bounding box center [604, 276] width 84 height 62
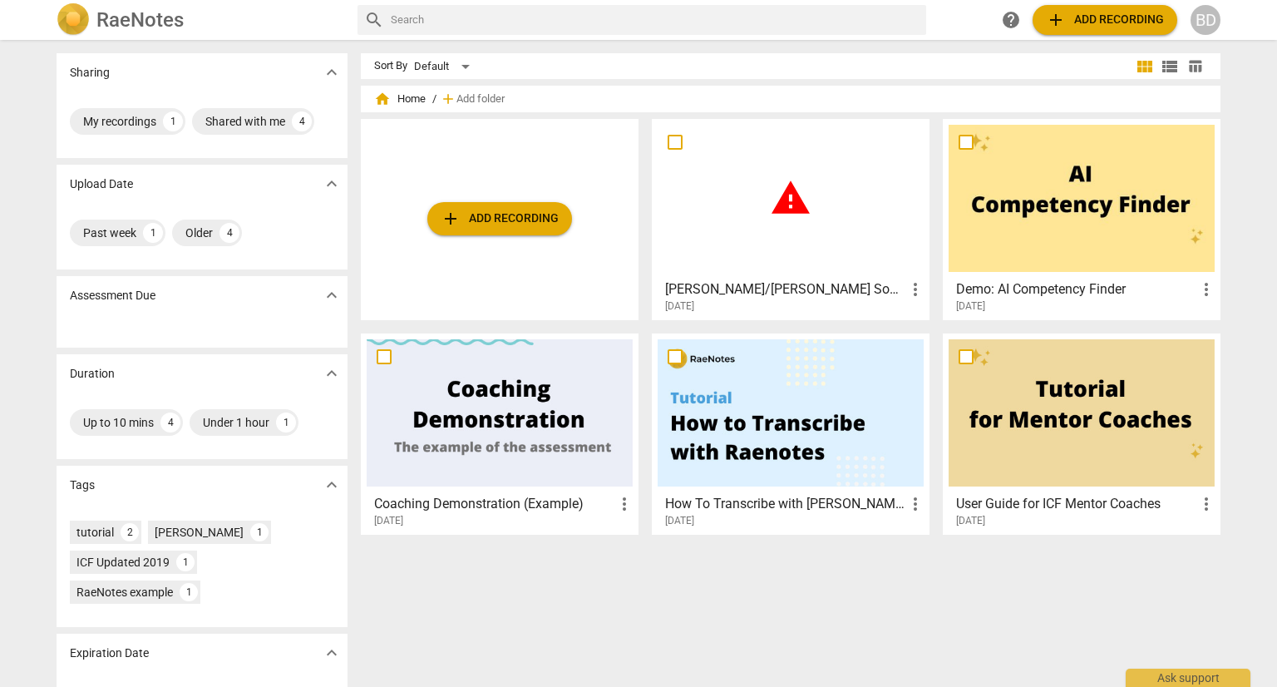
click at [803, 189] on span "warning" at bounding box center [791, 198] width 42 height 42
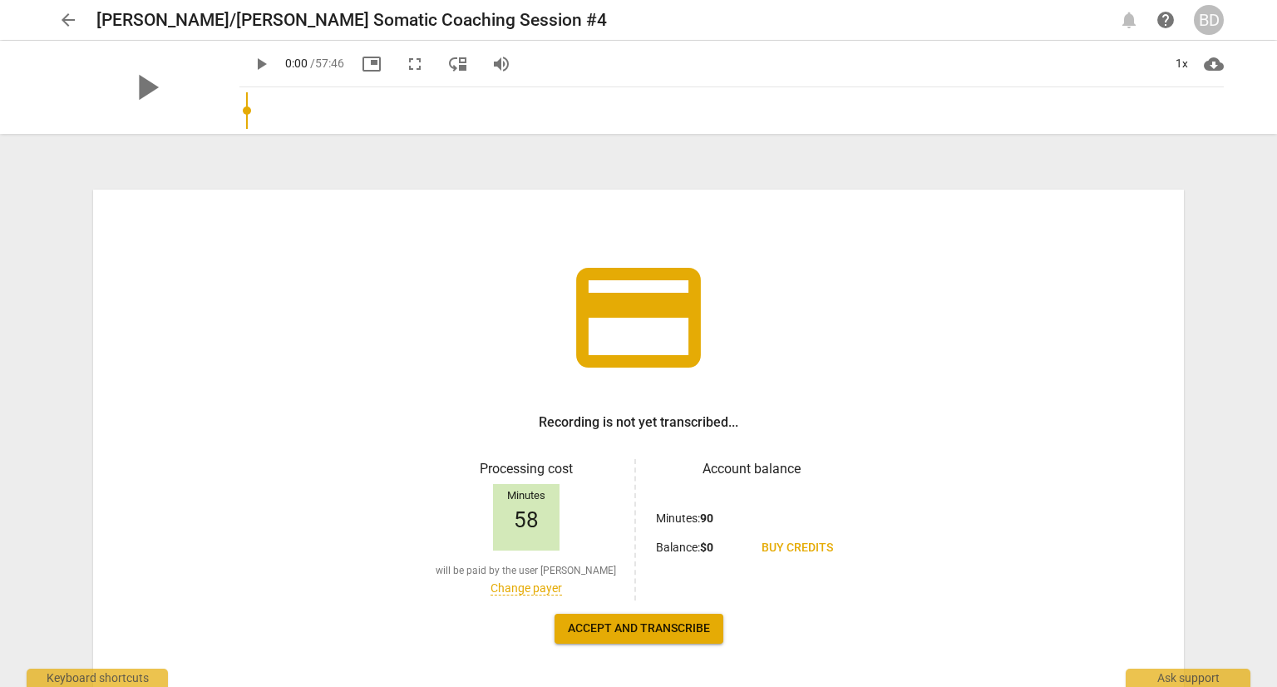
click at [648, 633] on span "Accept and transcribe" at bounding box center [639, 628] width 142 height 17
